Goal: Transaction & Acquisition: Purchase product/service

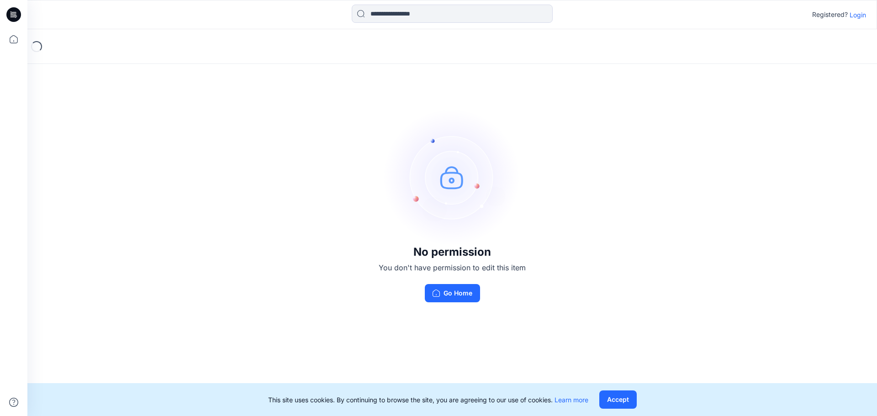
click at [609, 392] on button "Accept" at bounding box center [617, 400] width 37 height 18
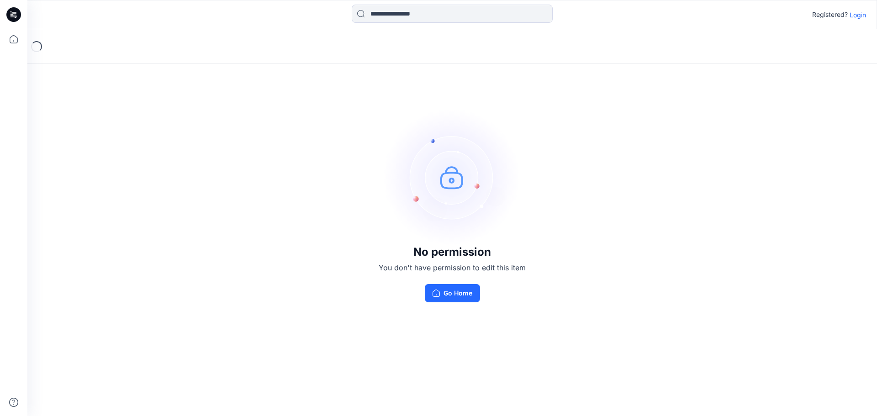
click at [453, 294] on button "Go Home" at bounding box center [452, 293] width 55 height 18
click at [468, 295] on button "Go Home" at bounding box center [452, 293] width 55 height 18
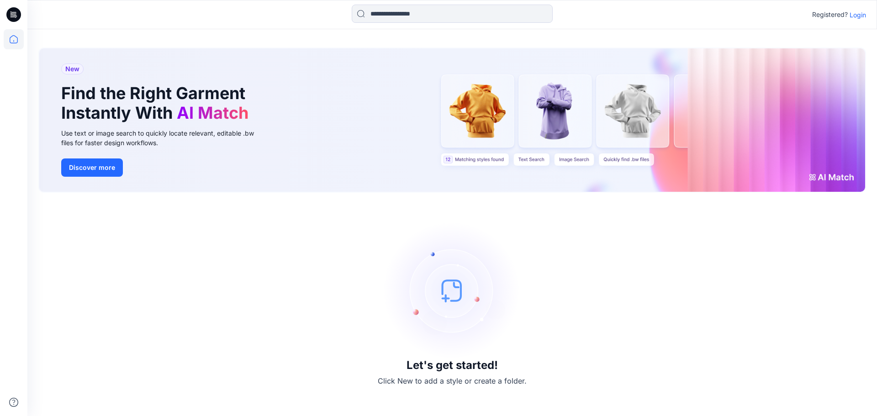
click at [857, 14] on p "Login" at bounding box center [858, 15] width 16 height 10
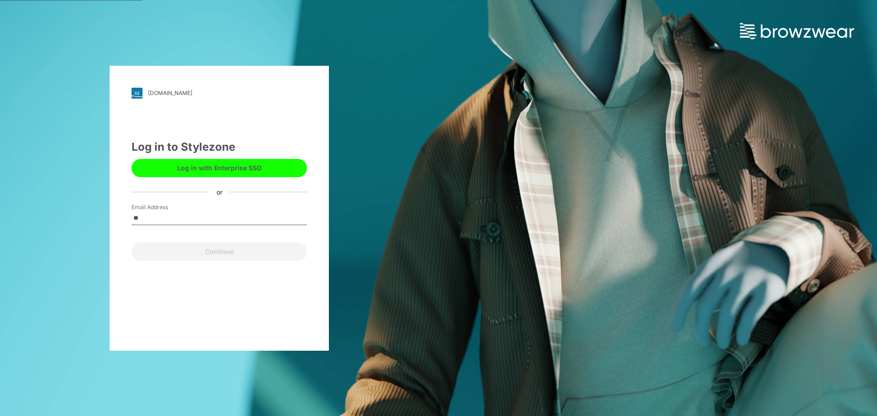
type input "**********"
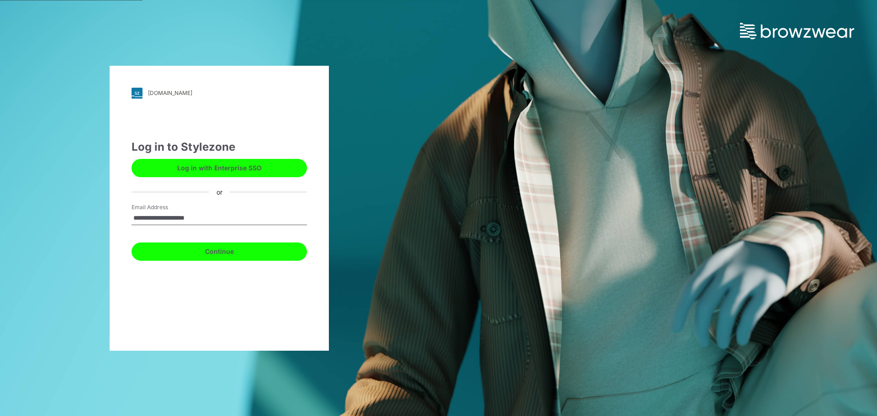
click at [209, 258] on button "Continue" at bounding box center [219, 252] width 175 height 18
click at [210, 253] on button "Continue" at bounding box center [219, 252] width 175 height 18
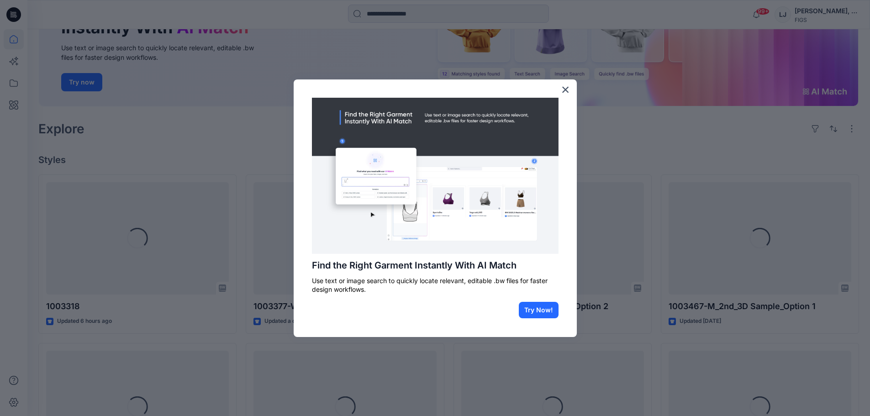
scroll to position [137, 0]
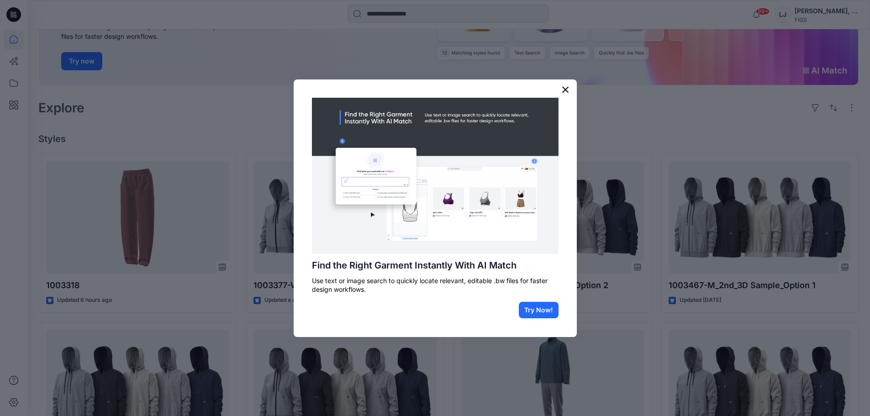
click at [567, 91] on button "×" at bounding box center [565, 89] width 9 height 15
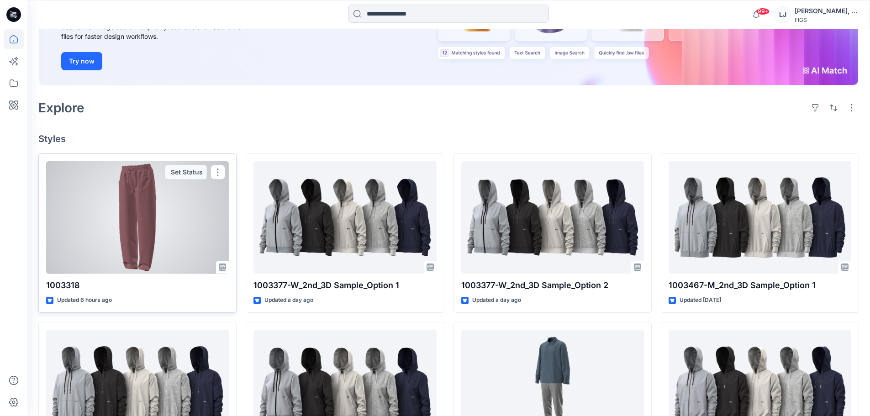
click at [125, 233] on div at bounding box center [137, 217] width 183 height 113
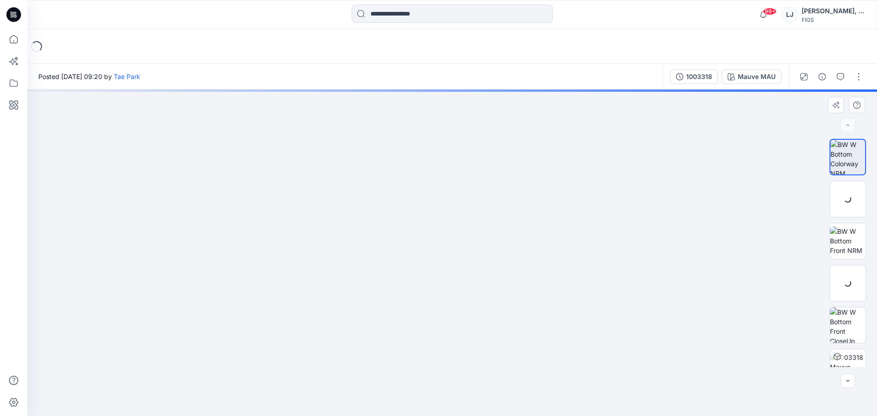
drag, startPoint x: 476, startPoint y: 246, endPoint x: 535, endPoint y: 246, distance: 59.8
click at [536, 246] on img at bounding box center [452, 248] width 349 height 338
click at [845, 243] on img at bounding box center [848, 241] width 36 height 29
